Goal: Transaction & Acquisition: Purchase product/service

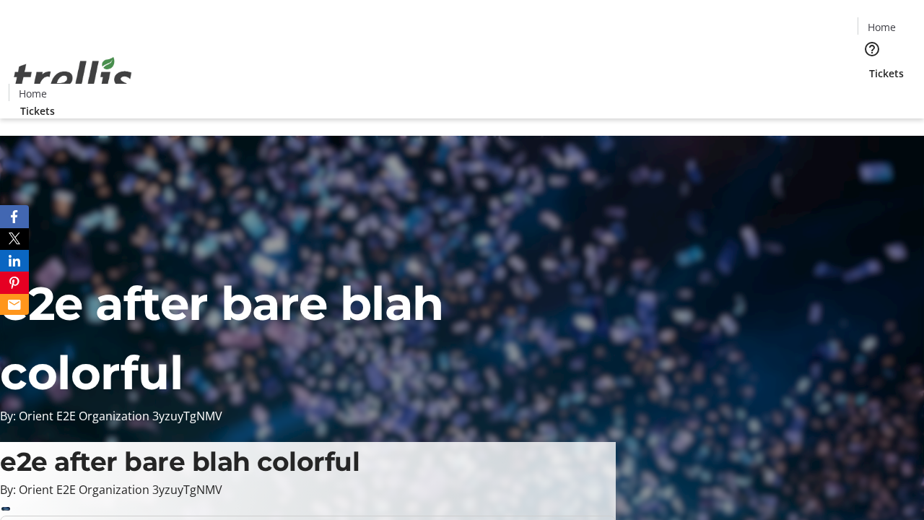
click at [869, 66] on span "Tickets" at bounding box center [886, 73] width 35 height 15
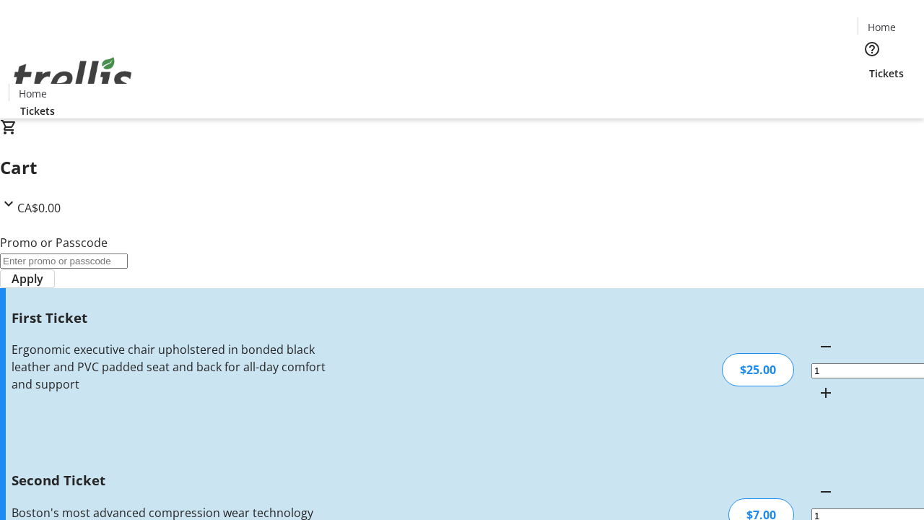
type input "2"
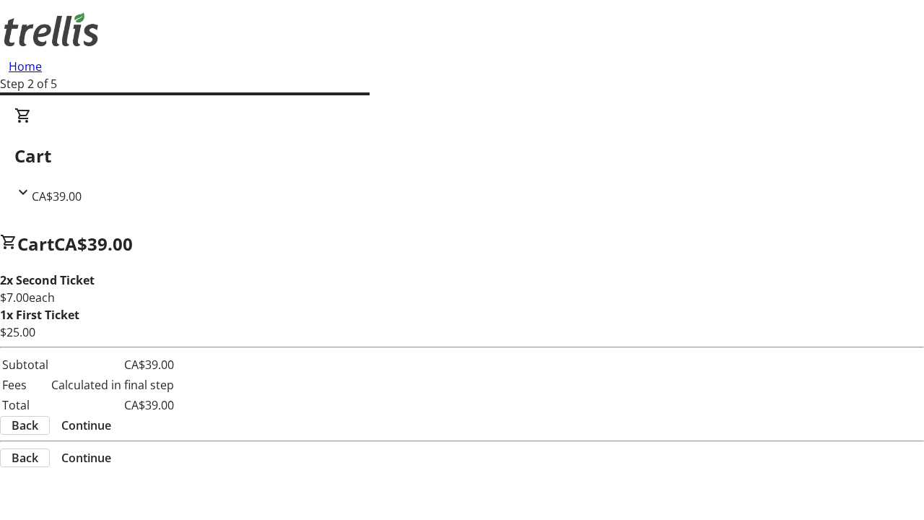
click at [111, 417] on span "Continue" at bounding box center [86, 425] width 50 height 17
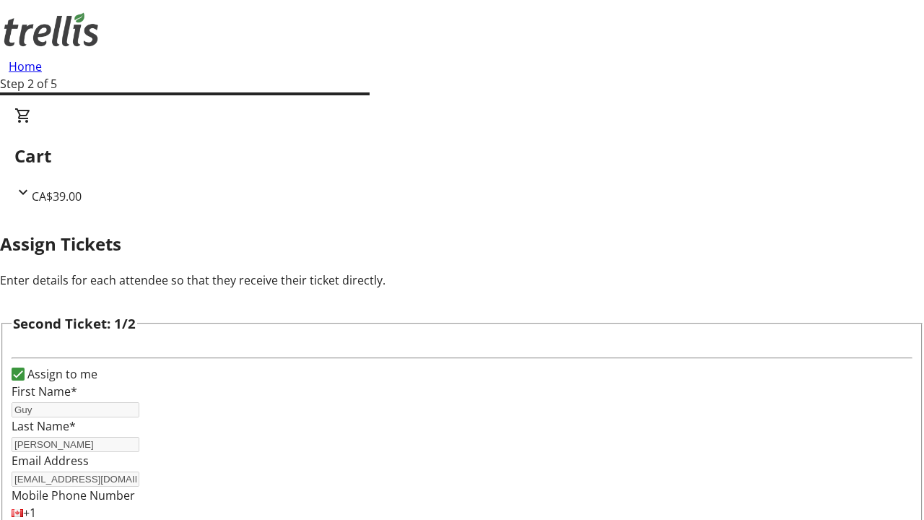
scroll to position [170, 0]
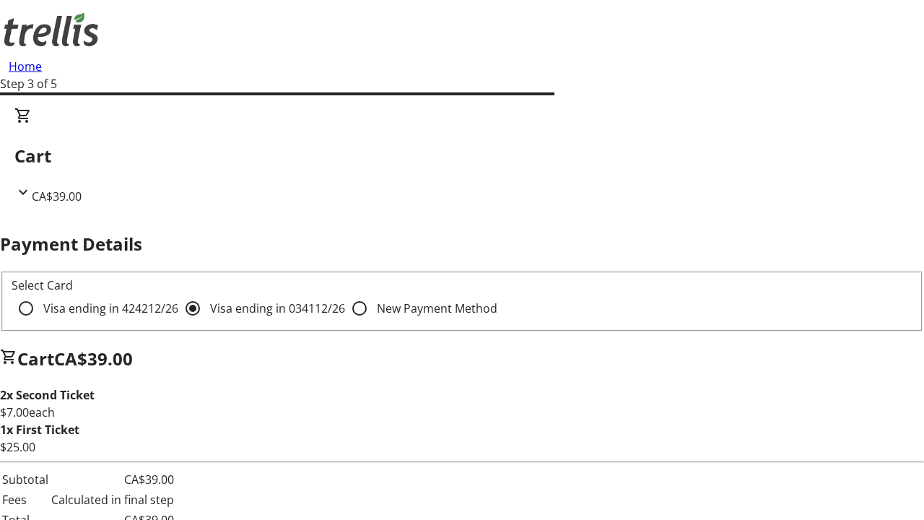
click at [40, 294] on input "Visa ending in 4242 12/26" at bounding box center [26, 308] width 29 height 29
radio input "true"
